Goal: Information Seeking & Learning: Find specific fact

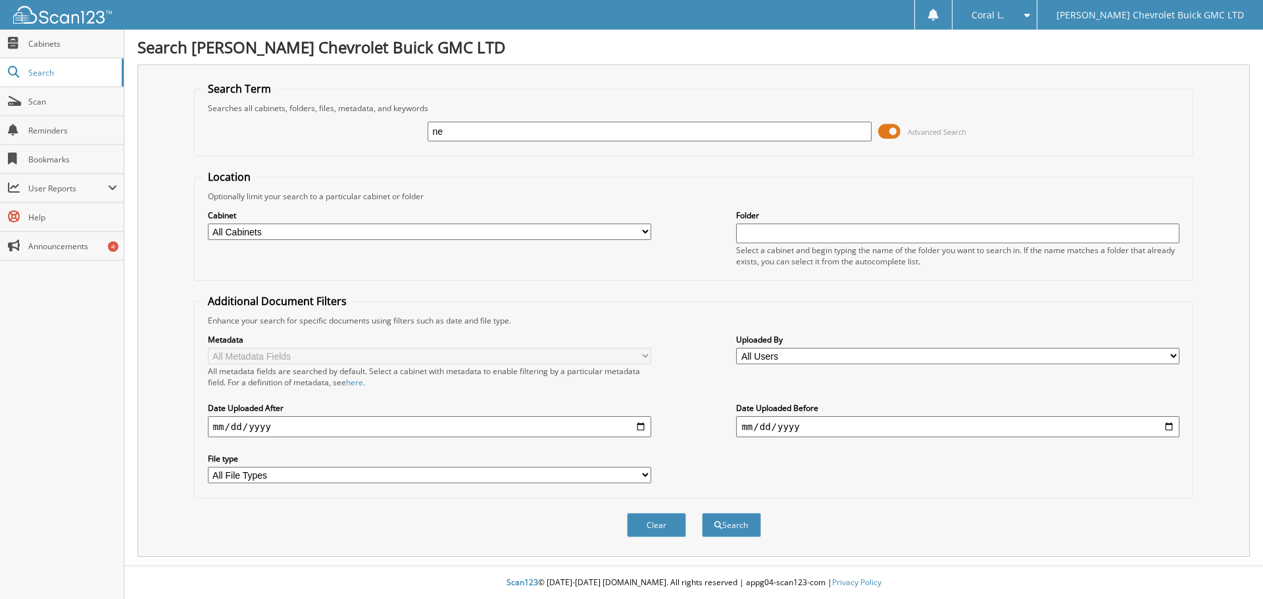
type input "n"
type input "magnetsigns camro"
click at [702, 513] on button "Search" at bounding box center [731, 525] width 59 height 24
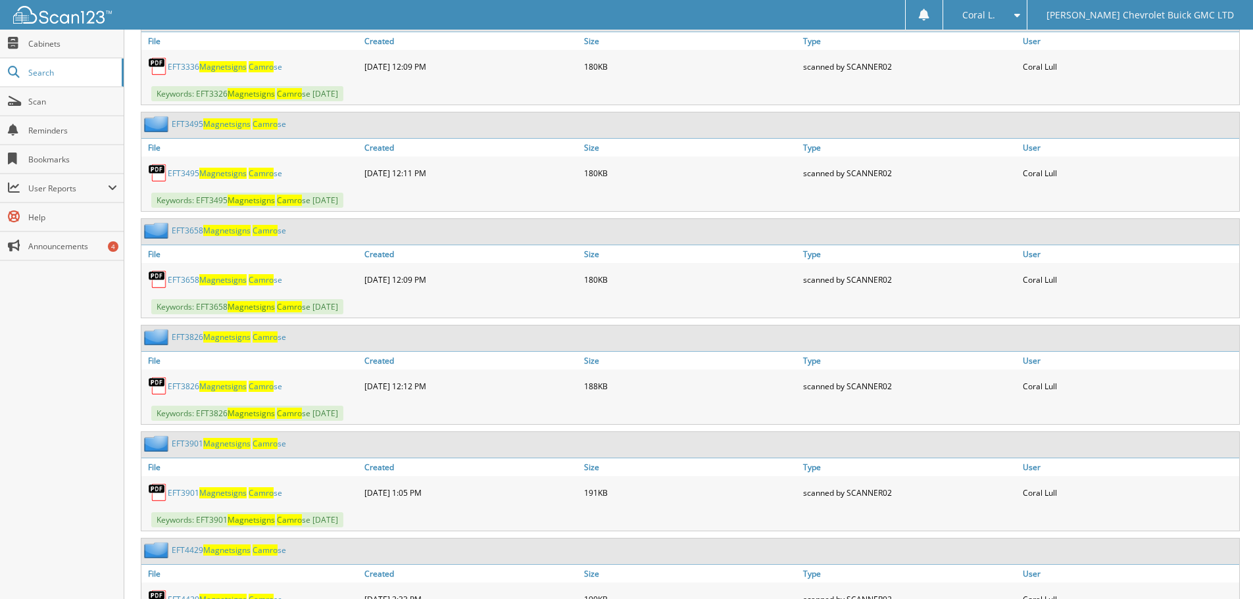
scroll to position [2171, 0]
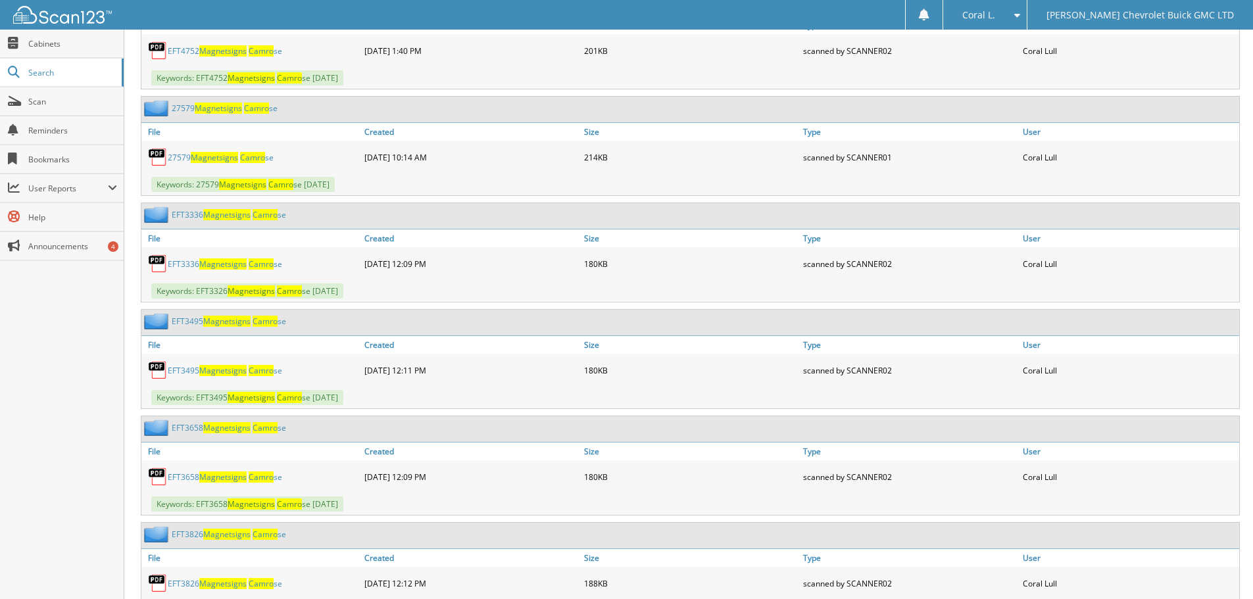
click at [247, 56] on span "Magnetsigns" at bounding box center [222, 50] width 47 height 11
